Goal: Task Accomplishment & Management: Manage account settings

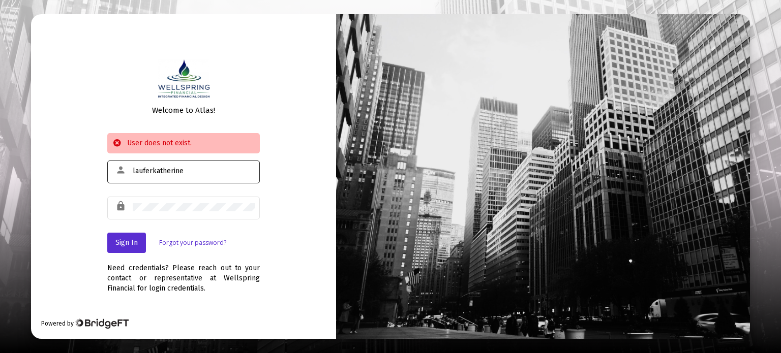
click at [189, 166] on div "lauferkatherine" at bounding box center [194, 171] width 122 height 25
type input "l"
type input "[PERSON_NAME][EMAIL_ADDRESS][PERSON_NAME][PERSON_NAME][DOMAIN_NAME]"
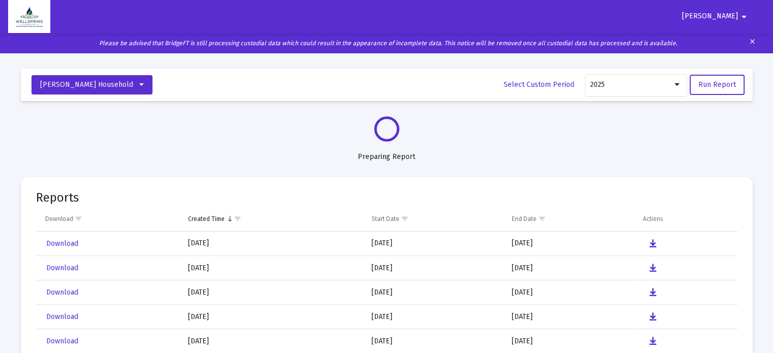
select select "View all"
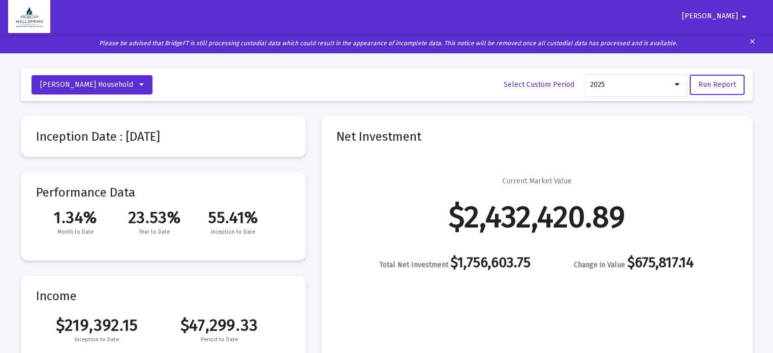
click at [744, 14] on mat-icon "arrow_drop_down" at bounding box center [744, 17] width 12 height 20
click at [728, 44] on button "Logout" at bounding box center [722, 43] width 57 height 24
